Goal: Information Seeking & Learning: Understand process/instructions

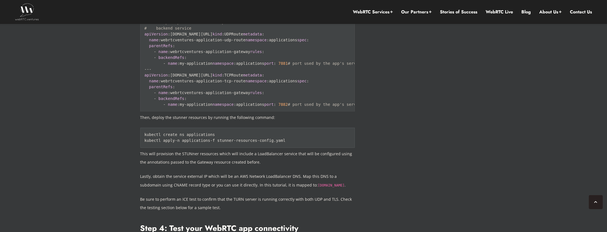
scroll to position [3156, 0]
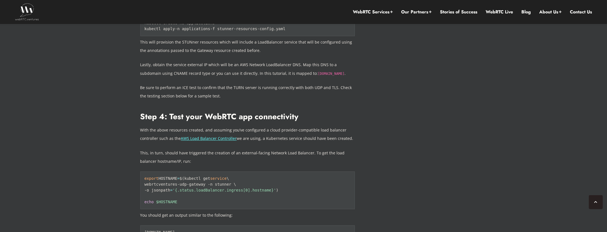
drag, startPoint x: 258, startPoint y: 198, endPoint x: 143, endPoint y: 145, distance: 126.9
copy code "- name : tls - listener port : 443 hostname : "[DOMAIN_NAME]" protocol : TURN -…"
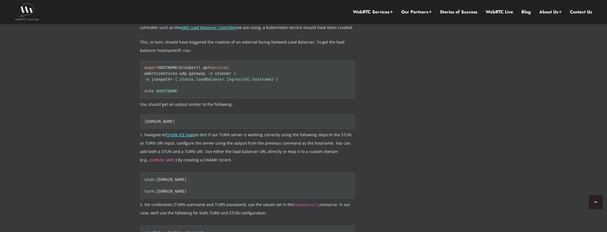
scroll to position [3268, 0]
drag, startPoint x: 206, startPoint y: 117, endPoint x: 170, endPoint y: 110, distance: 35.9
drag, startPoint x: 203, startPoint y: 117, endPoint x: 165, endPoint y: 110, distance: 38.8
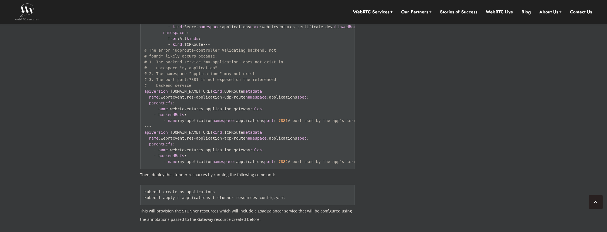
scroll to position [2989, 0]
drag, startPoint x: 265, startPoint y: 148, endPoint x: 141, endPoint y: 139, distance: 123.8
copy code "[DOMAIN_NAME][URL] : "true" [DOMAIN_NAME][URL] : '{"tls-listener":44321}'"
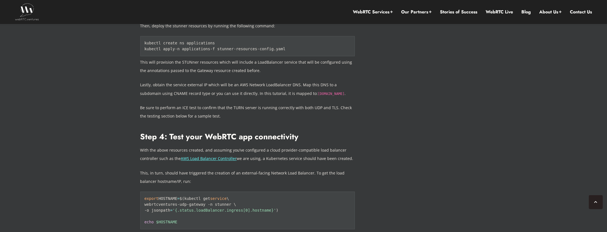
scroll to position [3156, 0]
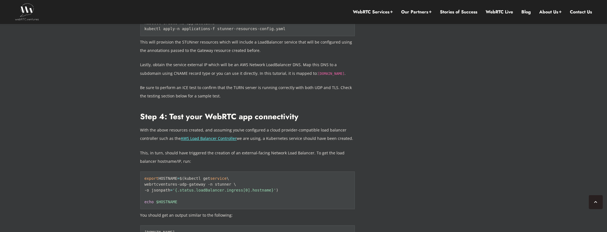
drag, startPoint x: 190, startPoint y: 140, endPoint x: 137, endPoint y: 108, distance: 61.7
drag, startPoint x: 184, startPoint y: 139, endPoint x: 142, endPoint y: 109, distance: 51.8
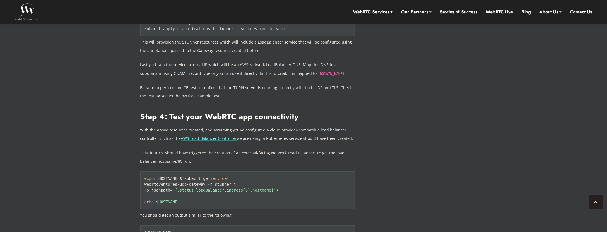
copy code "- name : udp - listener port : 3478 protocol : TURN - UDP # Changed from TURN t…"
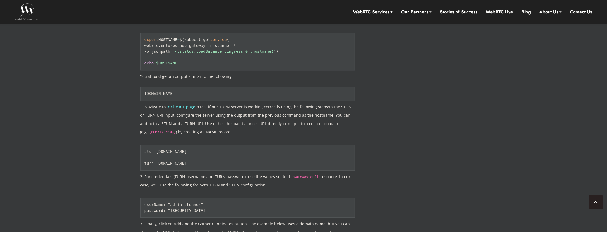
scroll to position [3379, 0]
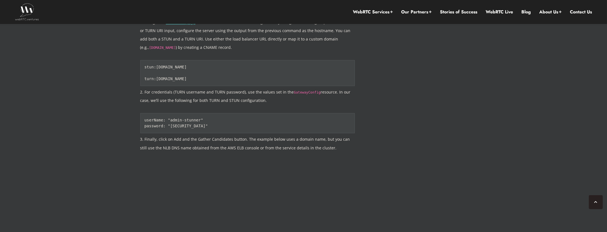
drag, startPoint x: 168, startPoint y: 139, endPoint x: 250, endPoint y: 137, distance: 81.2
copy code "[DOMAIN_NAME][URL]"
